Goal: Task Accomplishment & Management: Manage account settings

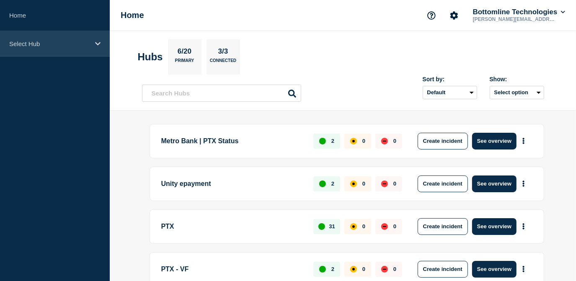
click at [73, 38] on div "Select Hub" at bounding box center [55, 44] width 110 height 26
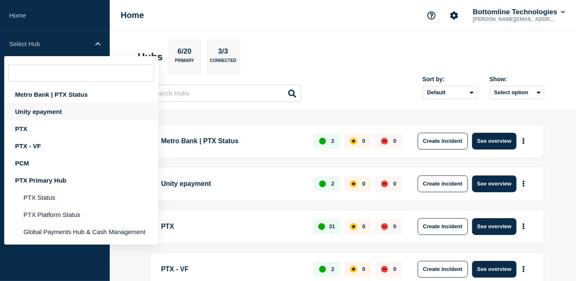
scroll to position [114, 0]
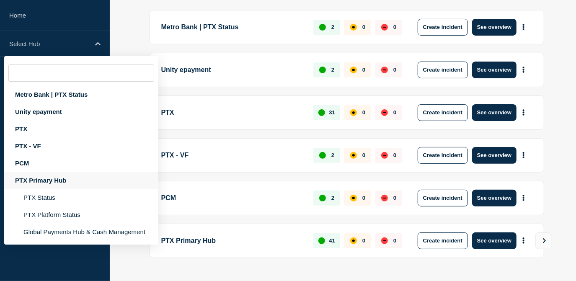
click at [35, 179] on div "PTX Primary Hub" at bounding box center [81, 180] width 154 height 17
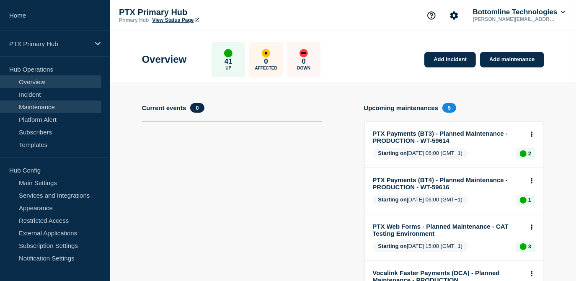
click at [49, 104] on link "Maintenance" at bounding box center [50, 107] width 101 height 13
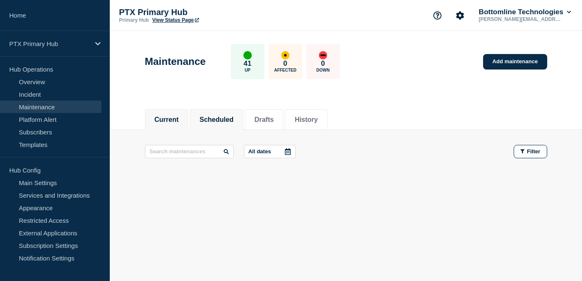
click at [217, 122] on button "Scheduled" at bounding box center [217, 120] width 34 height 8
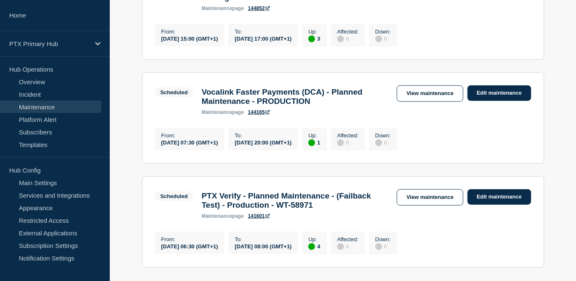
scroll to position [419, 0]
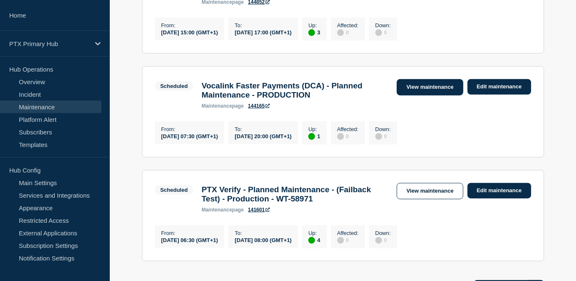
click at [443, 96] on link "View maintenance" at bounding box center [430, 87] width 66 height 16
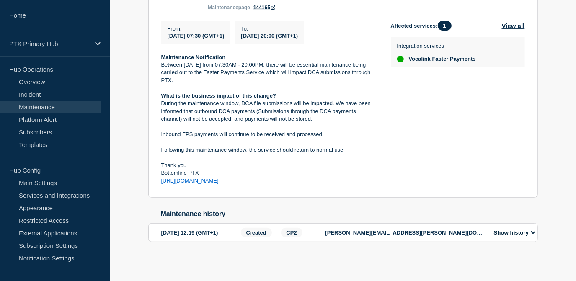
scroll to position [213, 0]
drag, startPoint x: 246, startPoint y: 178, endPoint x: 133, endPoint y: 47, distance: 172.4
click at [133, 47] on div "Back Back to Maintenances Scheduled Vocalink Faster Payments (DCA) - Planned Ma…" at bounding box center [343, 99] width 467 height 339
copy div "Maintenance Notification Between Saturday 4th October from 07:30AM - 20:00PM, t…"
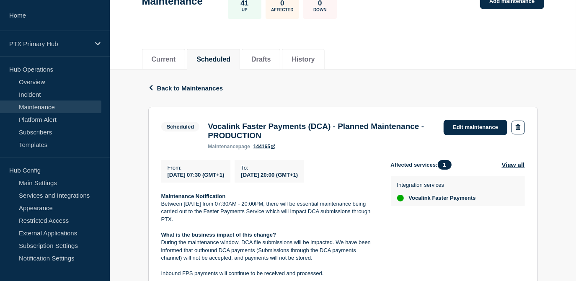
click at [345, 135] on h3 "Vocalink Faster Payments (DCA) - Planned Maintenance - PRODUCTION" at bounding box center [322, 131] width 228 height 18
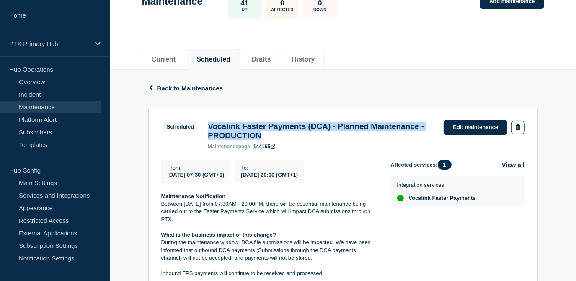
drag, startPoint x: 296, startPoint y: 133, endPoint x: 204, endPoint y: 126, distance: 91.7
click at [204, 126] on div "Vocalink Faster Payments (DCA) - Planned Maintenance - PRODUCTION maintenance p…" at bounding box center [322, 136] width 236 height 28
copy h3 "Vocalink Faster Payments (DCA) - Planned Maintenance - PRODUCTION"
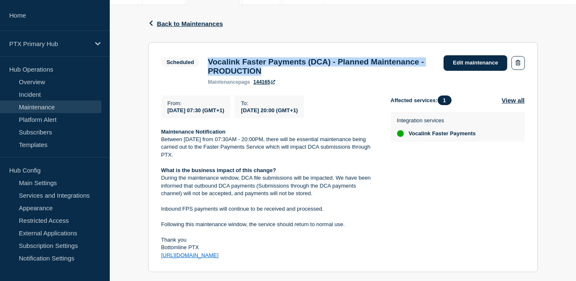
scroll to position [22, 0]
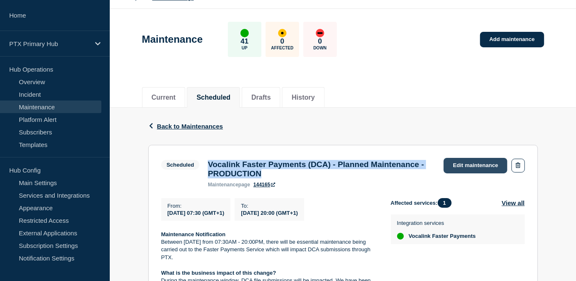
drag, startPoint x: 469, startPoint y: 162, endPoint x: 459, endPoint y: 162, distance: 10.1
click at [469, 162] on link "Edit maintenance" at bounding box center [476, 166] width 64 height 16
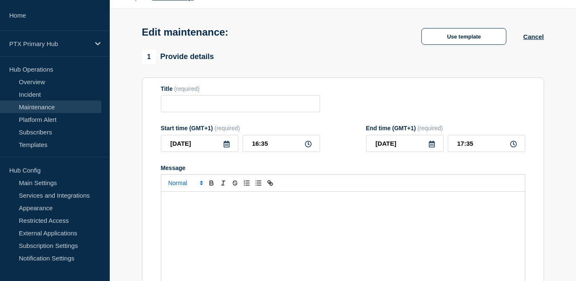
type input "Vocalink Faster Payments (DCA) - Planned Maintenance - PRODUCTION"
type input "2025-10-04"
type input "07:30"
type input "2025-10-04"
type input "20:00"
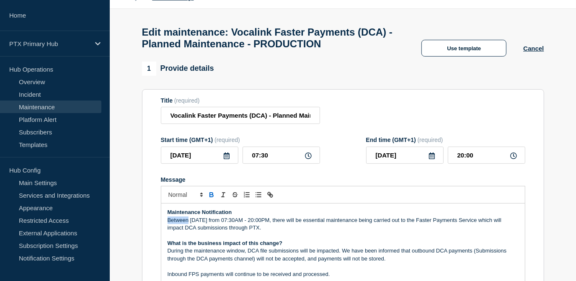
drag, startPoint x: 188, startPoint y: 224, endPoint x: 125, endPoint y: 226, distance: 62.9
click at [352, 135] on form "Title (required) Vocalink Faster Payments (DCA) - Planned Maintenance - PRODUCT…" at bounding box center [343, 209] width 365 height 224
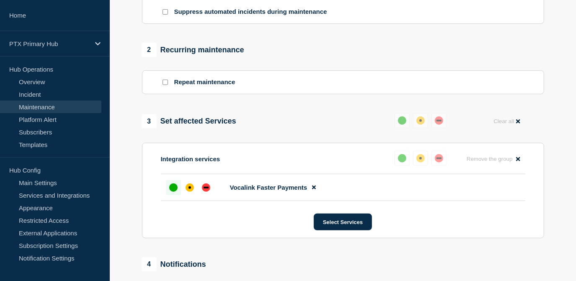
scroll to position [466, 0]
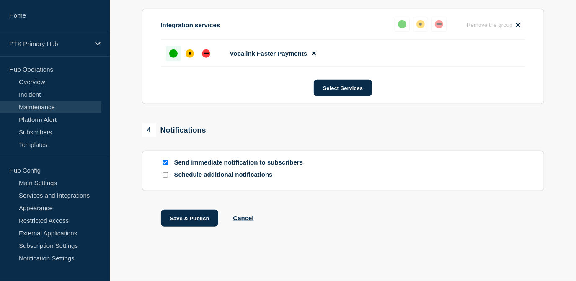
click at [165, 163] on input "Send immediate notification to subscribers" at bounding box center [165, 162] width 5 height 5
checkbox input "false"
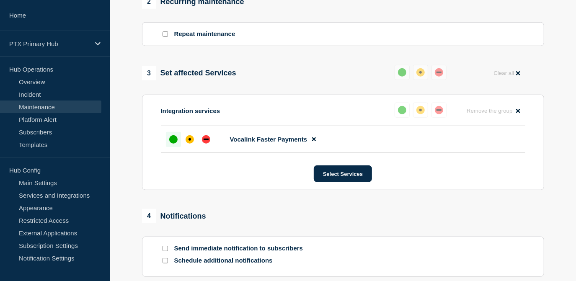
scroll to position [419, 0]
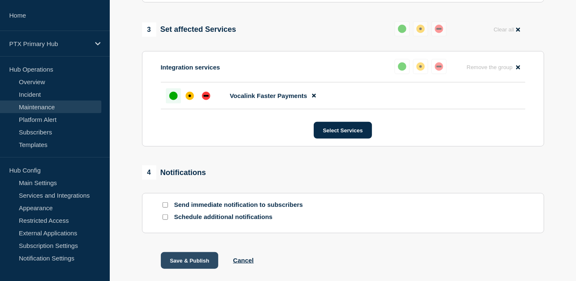
click at [192, 267] on button "Save & Publish" at bounding box center [190, 260] width 58 height 17
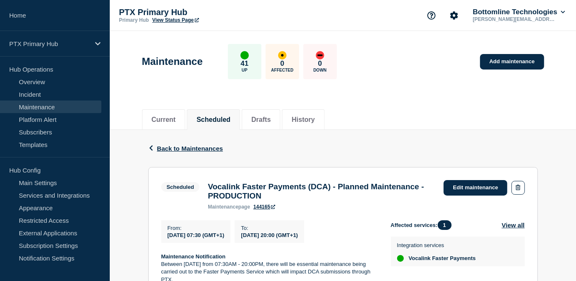
drag, startPoint x: 503, startPoint y: 63, endPoint x: 495, endPoint y: 70, distance: 11.0
click at [503, 63] on link "Add maintenance" at bounding box center [512, 62] width 64 height 16
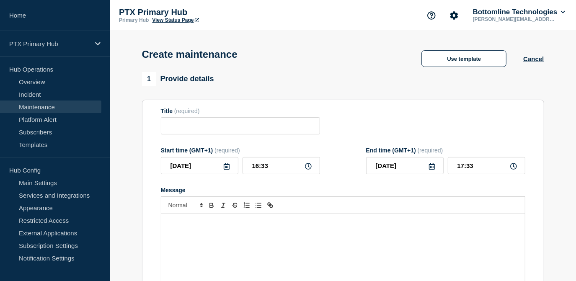
click at [196, 247] on div "Message" at bounding box center [343, 264] width 364 height 101
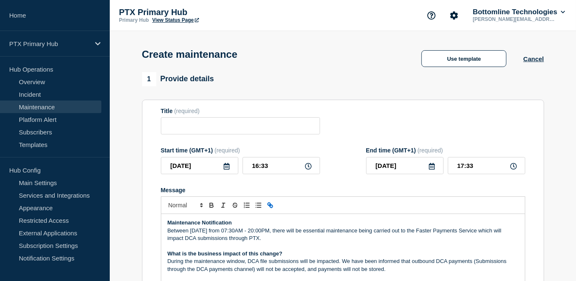
click at [217, 234] on p "Between [DATE] from 07:30AM - 20:00PM, there will be essential maintenance bein…" at bounding box center [343, 235] width 351 height 16
drag, startPoint x: 189, startPoint y: 232, endPoint x: 151, endPoint y: 231, distance: 37.7
click at [151, 231] on section "Title (required) Start time (GMT+1) (required) [DATE] 16:33 End time (GMT+1) (r…" at bounding box center [343, 220] width 402 height 240
click at [201, 232] on p "[DATE][DATE] from 07:30AM - 20:00PM, there will be essential maintenance being …" at bounding box center [343, 235] width 351 height 16
click at [275, 230] on p "[DATE][DATE] from 07:30AM - 20:00PM, there will be essential maintenance being …" at bounding box center [343, 235] width 351 height 16
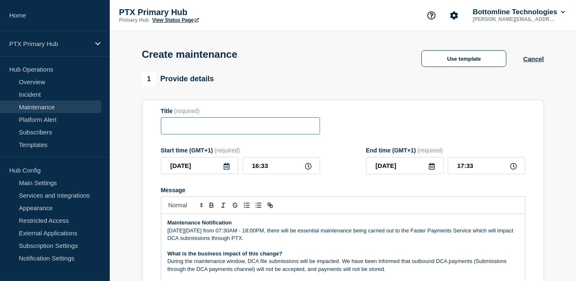
click at [218, 125] on input "Title" at bounding box center [240, 125] width 159 height 17
paste input "Vocalink Faster Payments (DCA) - Planned Maintenance - PRODUCTION"
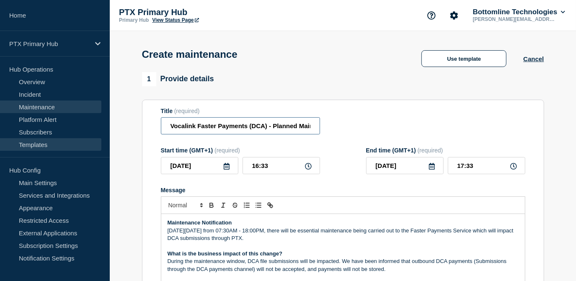
drag, startPoint x: 309, startPoint y: 132, endPoint x: 91, endPoint y: 141, distance: 217.7
type input "Vocalink Faster Payments (DCA) - Planned Maintenance - PRODUCTION"
click at [223, 169] on input "[DATE]" at bounding box center [200, 165] width 78 height 17
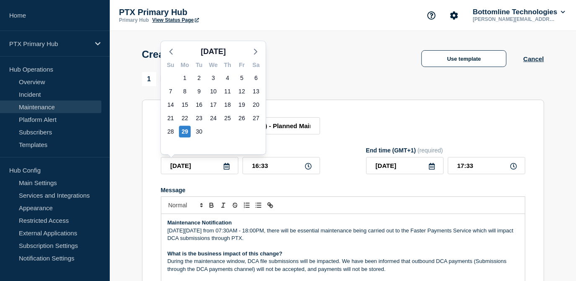
click at [262, 59] on div "Su Mo Tu We Th Fr Sa 31 1 2 3 4 5 6 7 8 9 10 11 12 13 14 15 16 17 18 19 20 21 2…" at bounding box center [213, 106] width 105 height 96
click at [256, 48] on icon "button" at bounding box center [256, 52] width 10 height 10
click at [257, 91] on div "11" at bounding box center [256, 92] width 12 height 12
type input "[DATE]"
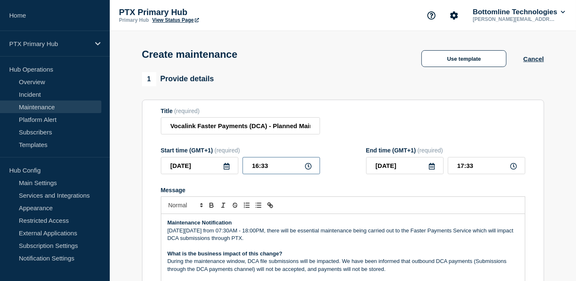
drag, startPoint x: 286, startPoint y: 169, endPoint x: 193, endPoint y: 169, distance: 93.5
click at [193, 169] on div "[DATE] 16:33" at bounding box center [240, 165] width 159 height 17
type input "07:30"
type input "18:00"
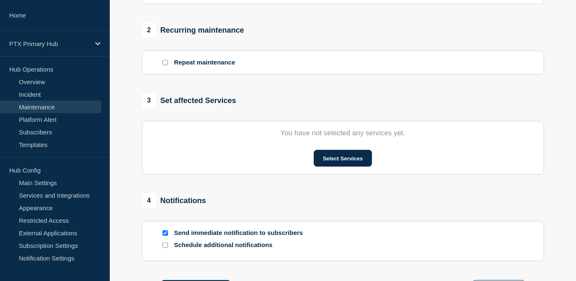
scroll to position [343, 0]
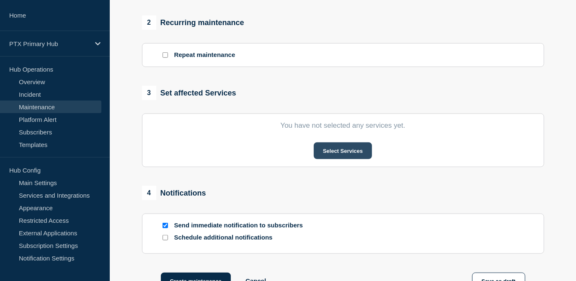
click at [338, 157] on button "Select Services" at bounding box center [343, 151] width 58 height 17
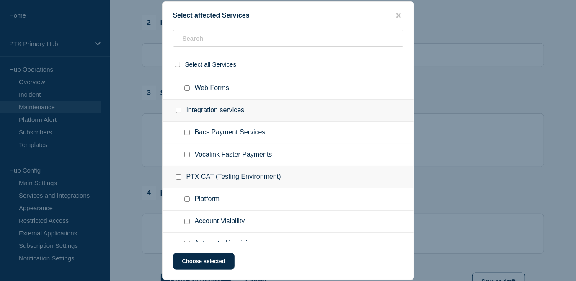
scroll to position [571, 0]
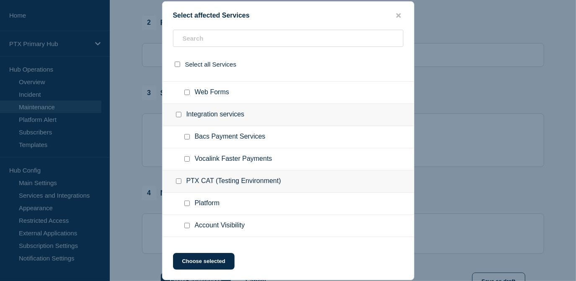
click at [185, 160] on input "Vocalink Faster Payments checkbox" at bounding box center [186, 158] width 5 height 5
checkbox input "true"
click at [202, 266] on button "Choose selected" at bounding box center [204, 261] width 62 height 17
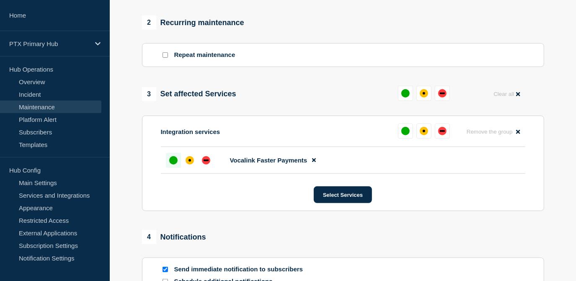
click at [175, 168] on div at bounding box center [173, 160] width 15 height 15
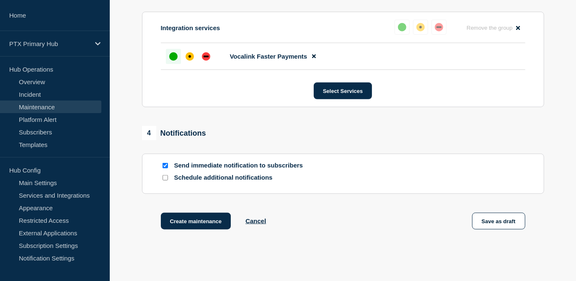
scroll to position [494, 0]
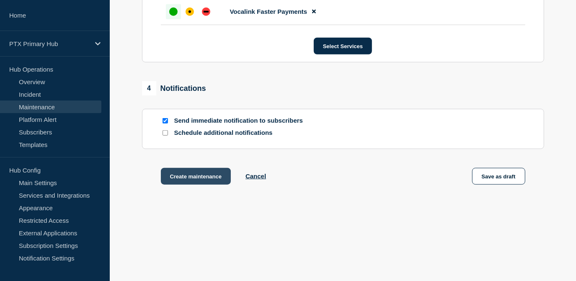
click at [197, 179] on button "Create maintenance" at bounding box center [196, 176] width 70 height 17
